Goal: Transaction & Acquisition: Purchase product/service

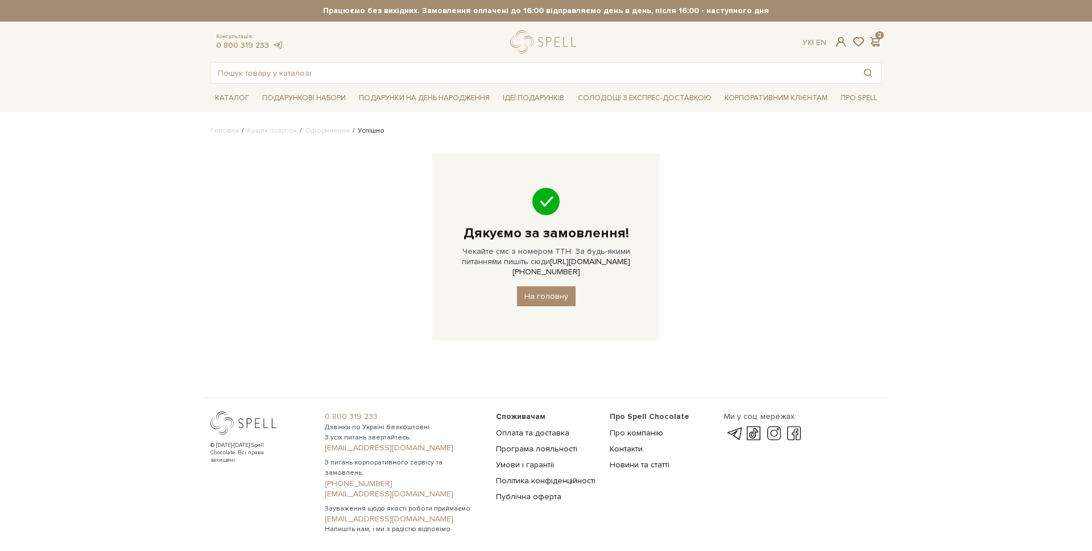
click at [258, 69] on input "text" at bounding box center [533, 73] width 644 height 20
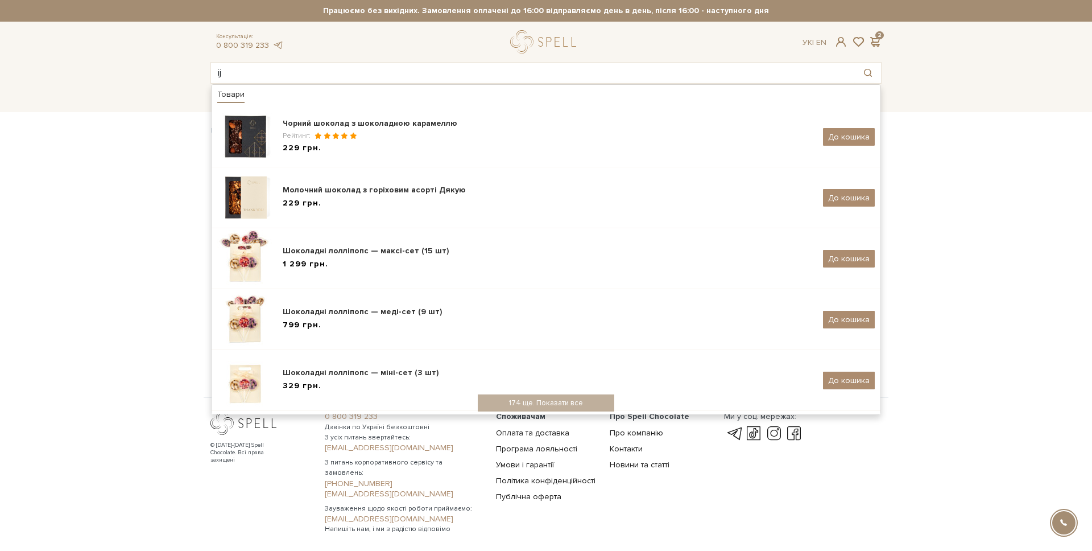
type input "i"
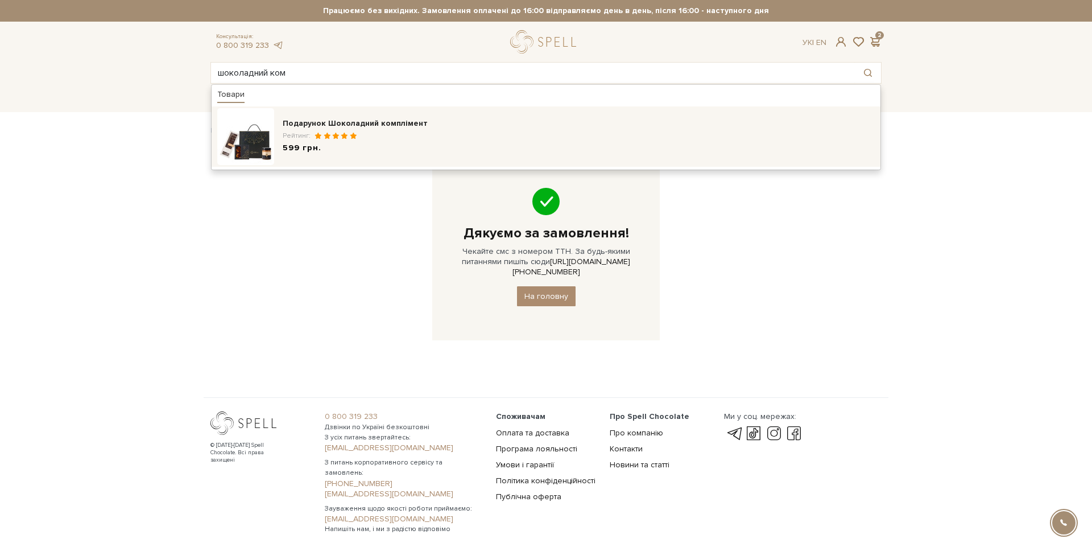
type input "шоколадний ком"
click at [482, 114] on div "Подарунок Шоколадний комплімент Рейтинг: 599 грн." at bounding box center [546, 136] width 658 height 57
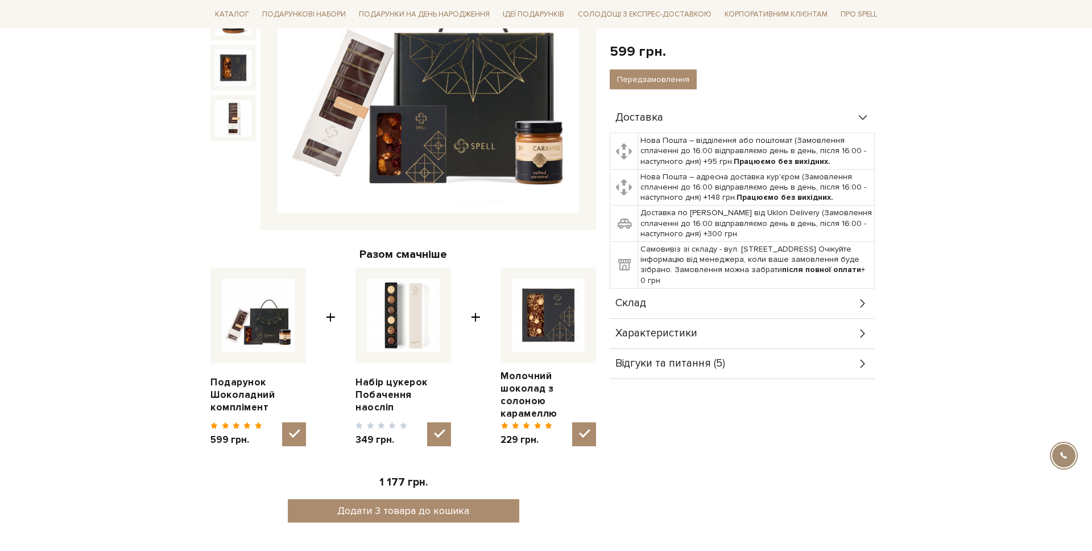
scroll to position [361, 0]
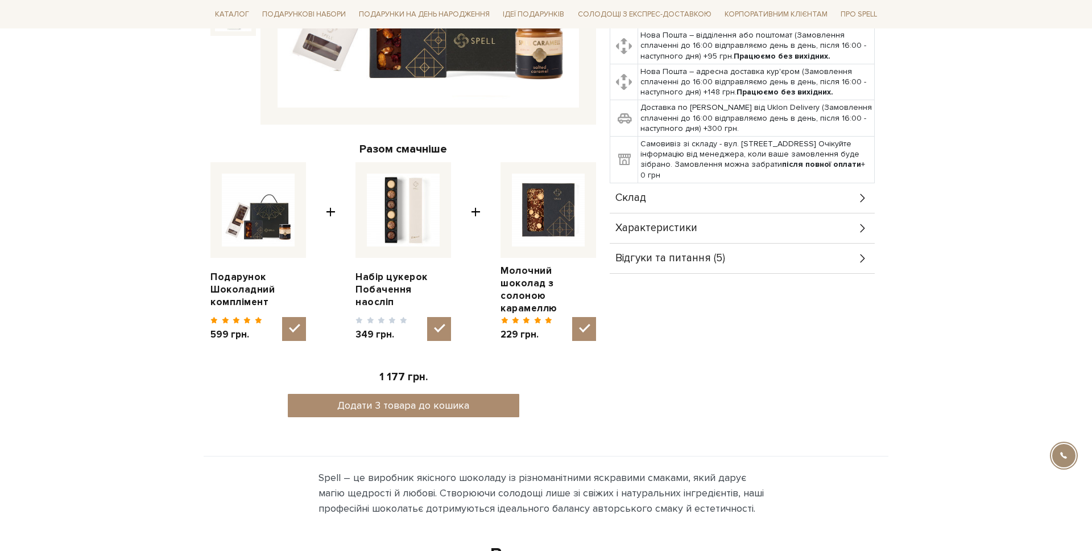
click at [713, 219] on div "Характеристики" at bounding box center [742, 228] width 265 height 30
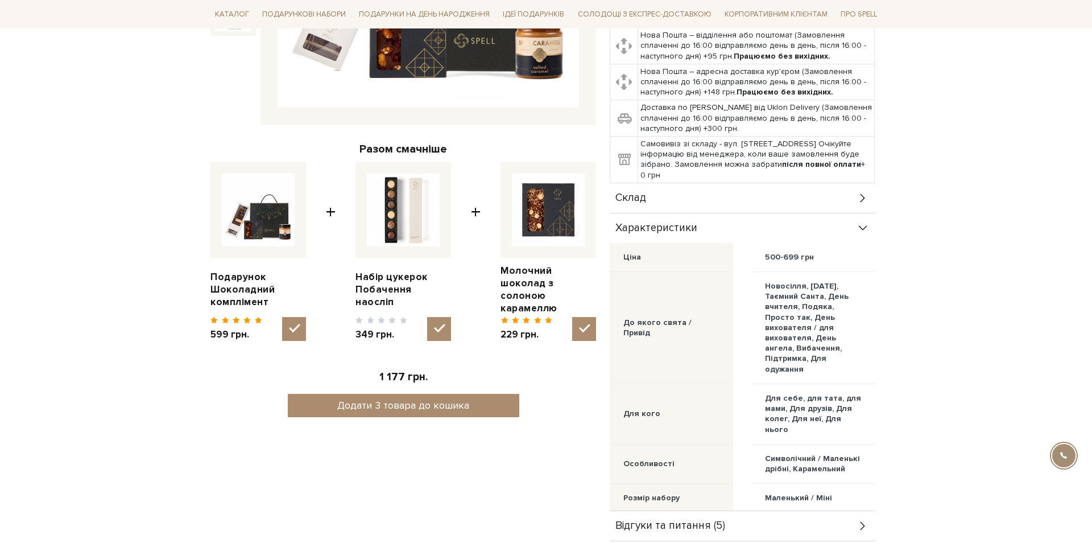
click at [713, 219] on div "Характеристики" at bounding box center [742, 228] width 265 height 30
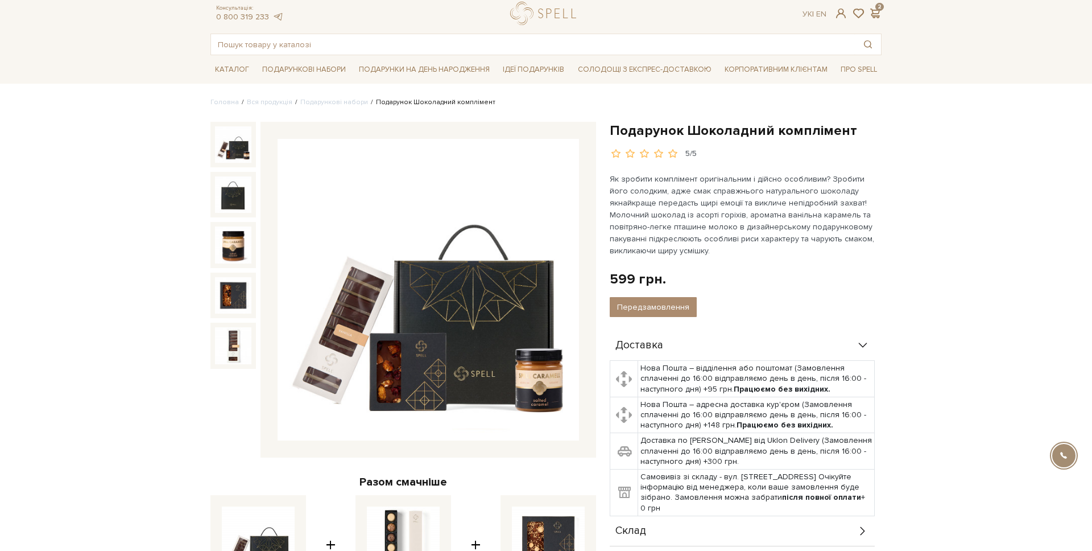
scroll to position [0, 0]
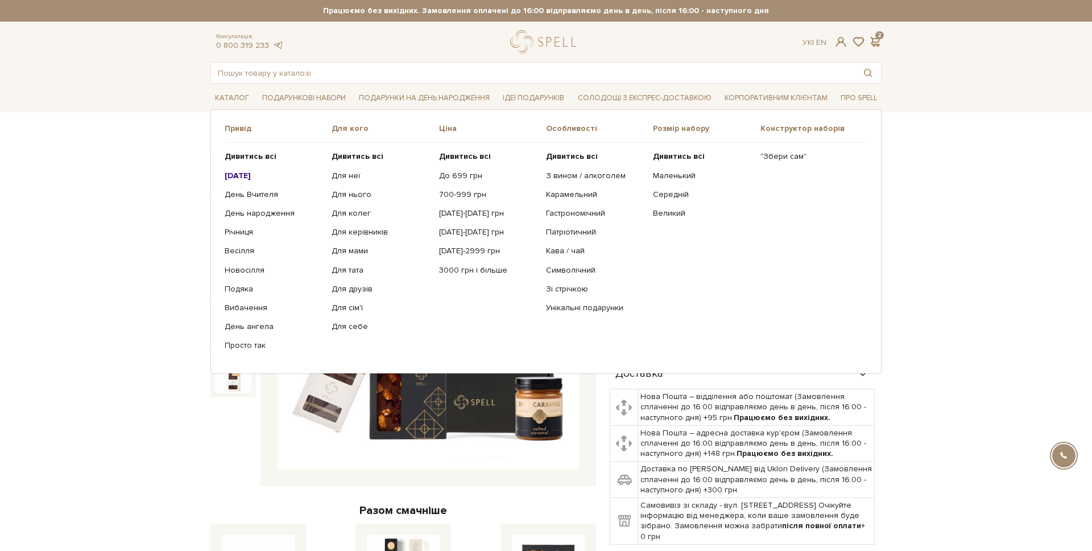
click at [243, 130] on span "Привід" at bounding box center [278, 128] width 107 height 10
click at [236, 160] on b "Дивитись всі" at bounding box center [251, 156] width 52 height 10
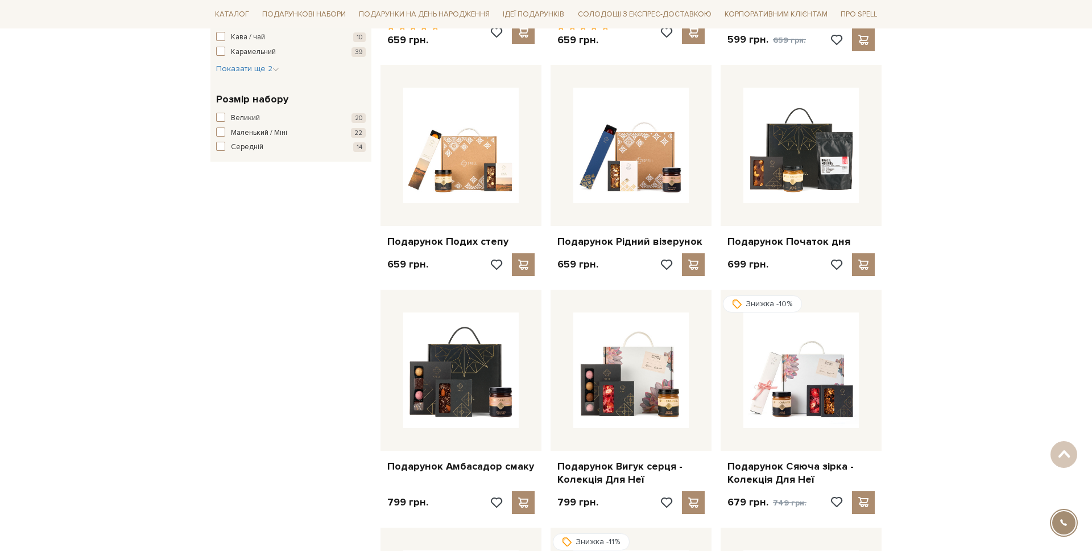
scroll to position [633, 0]
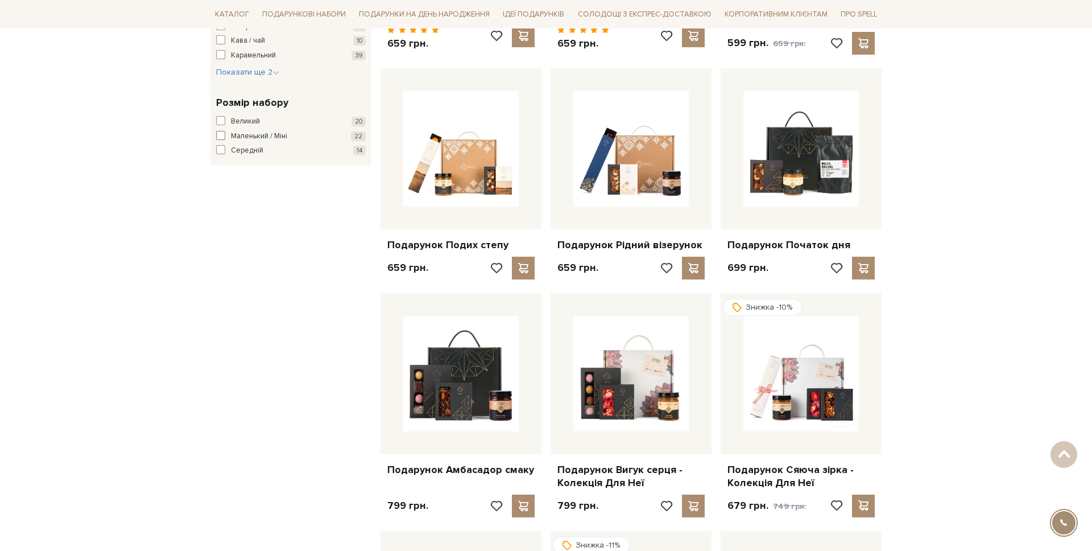
click at [240, 139] on span "Маленький / Міні" at bounding box center [259, 136] width 56 height 11
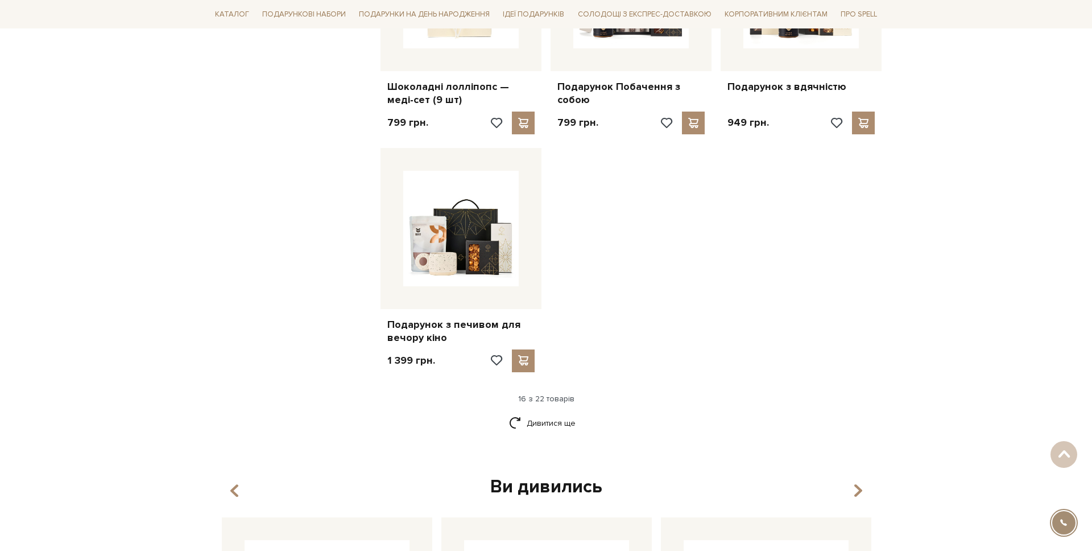
scroll to position [1278, 0]
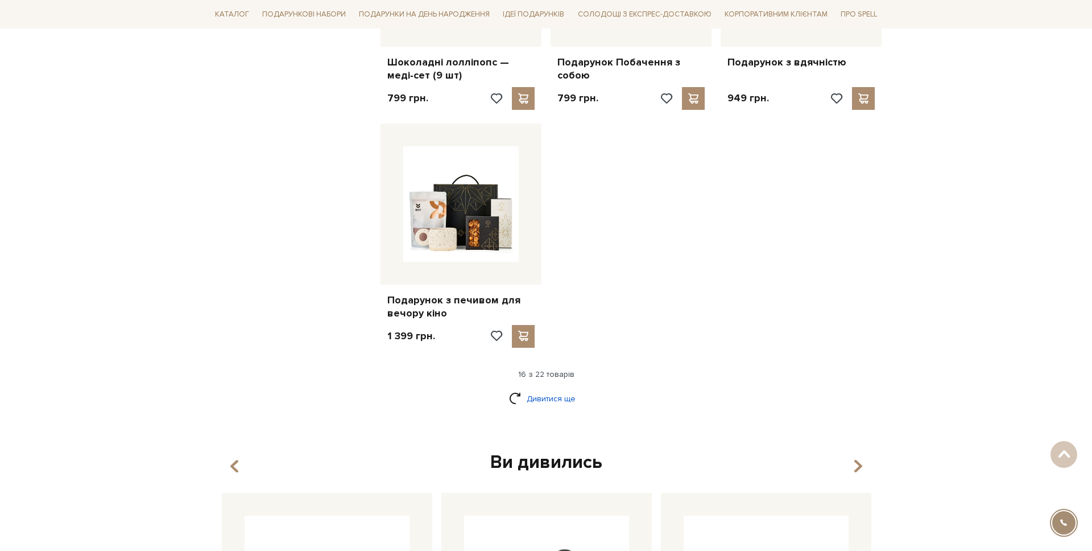
drag, startPoint x: 558, startPoint y: 407, endPoint x: 556, endPoint y: 385, distance: 22.8
click at [557, 402] on div "Дивитися ще" at bounding box center [546, 406] width 680 height 34
drag, startPoint x: 556, startPoint y: 385, endPoint x: 604, endPoint y: 370, distance: 50.0
click at [556, 389] on link "Дивитися ще" at bounding box center [546, 399] width 74 height 20
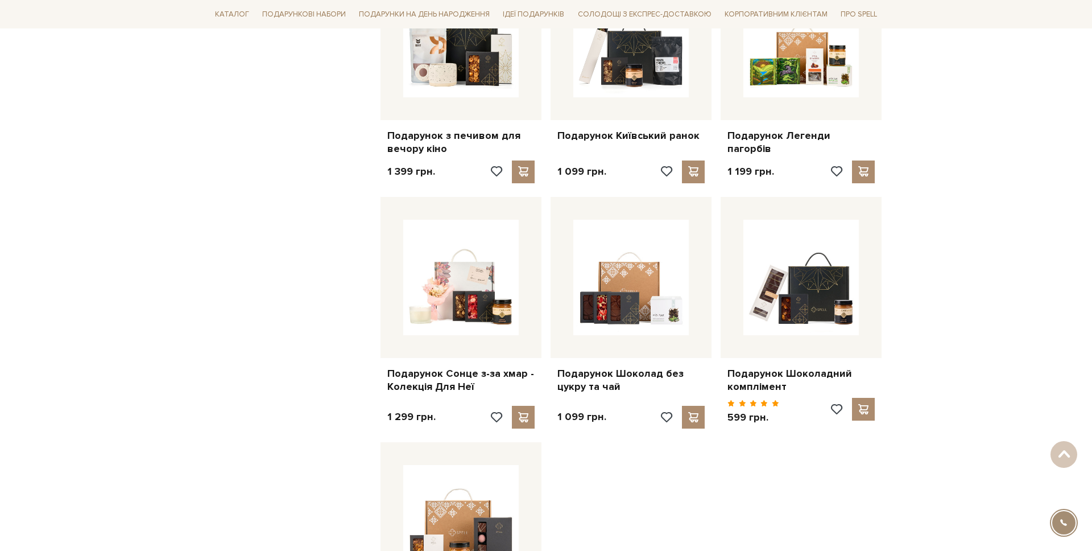
scroll to position [1450, 0]
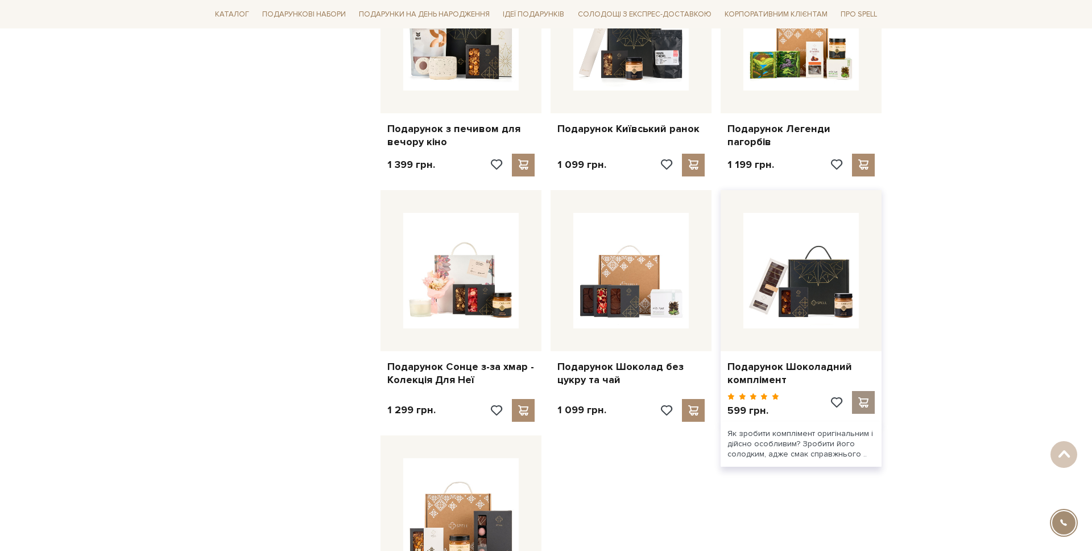
click at [857, 391] on div at bounding box center [863, 402] width 23 height 23
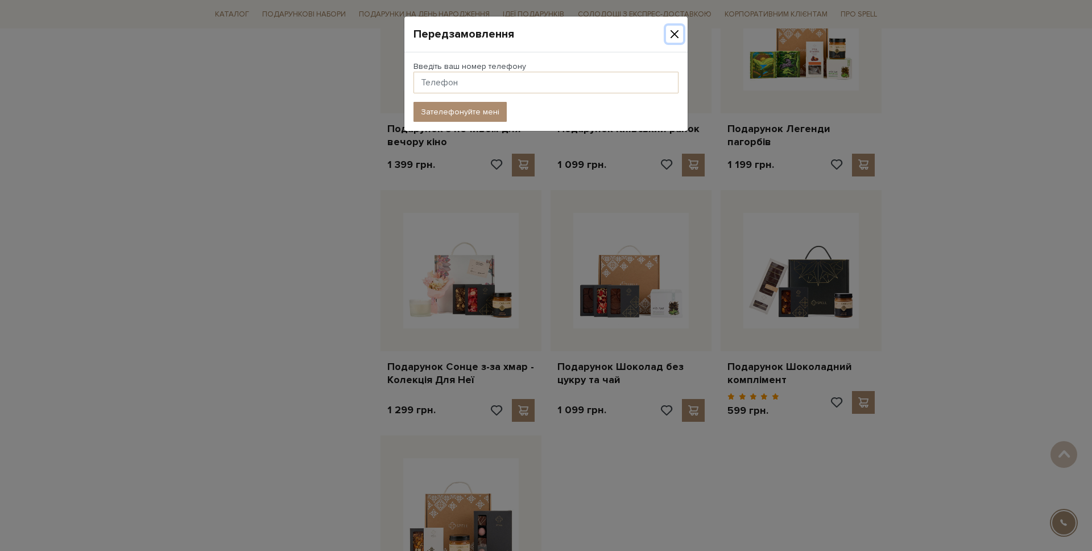
click at [671, 30] on button "Close" at bounding box center [674, 34] width 17 height 17
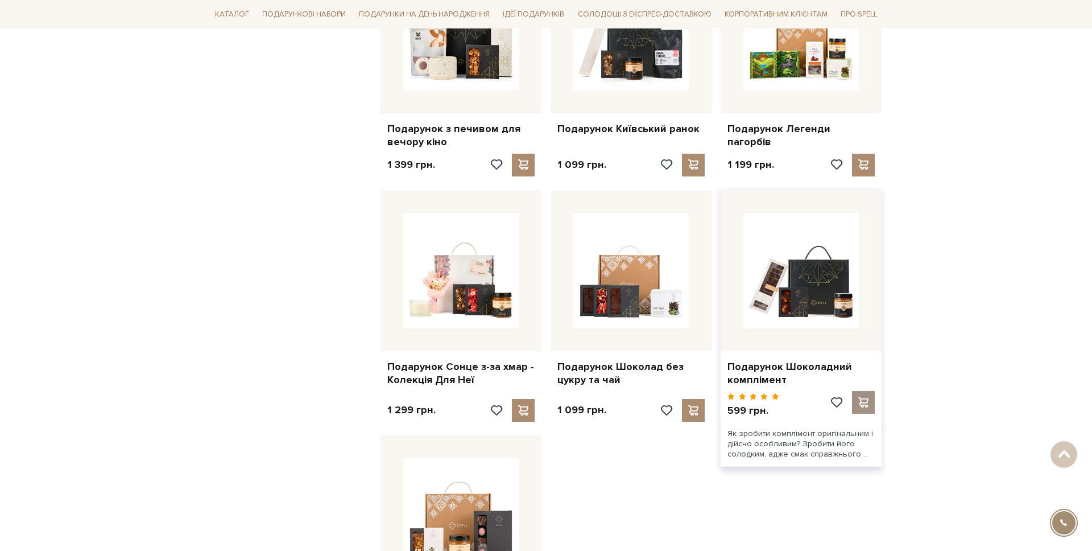
click at [861, 397] on span at bounding box center [863, 402] width 14 height 10
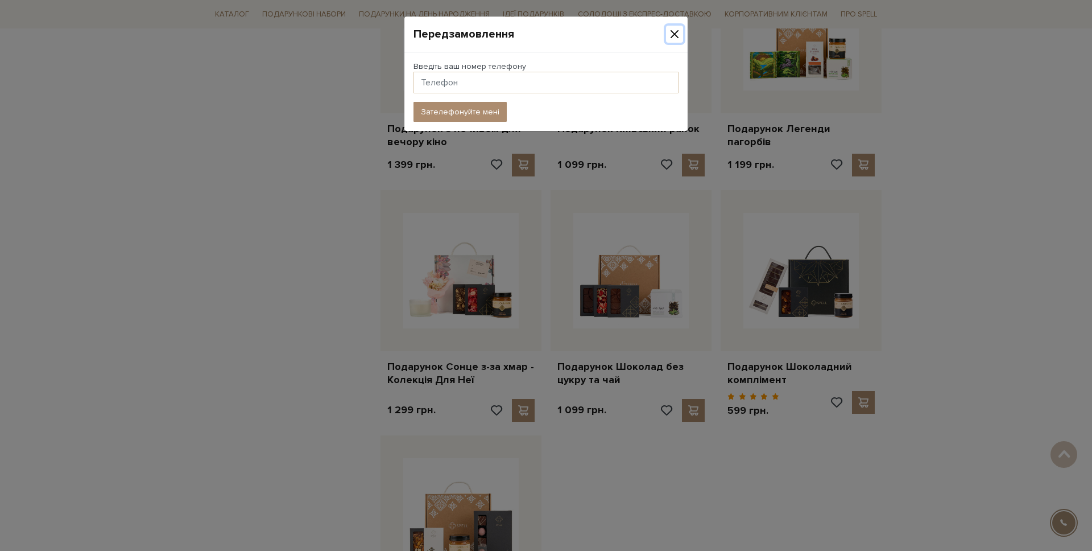
click at [674, 31] on button "Close" at bounding box center [674, 34] width 17 height 17
